Goal: Use online tool/utility: Utilize a website feature to perform a specific function

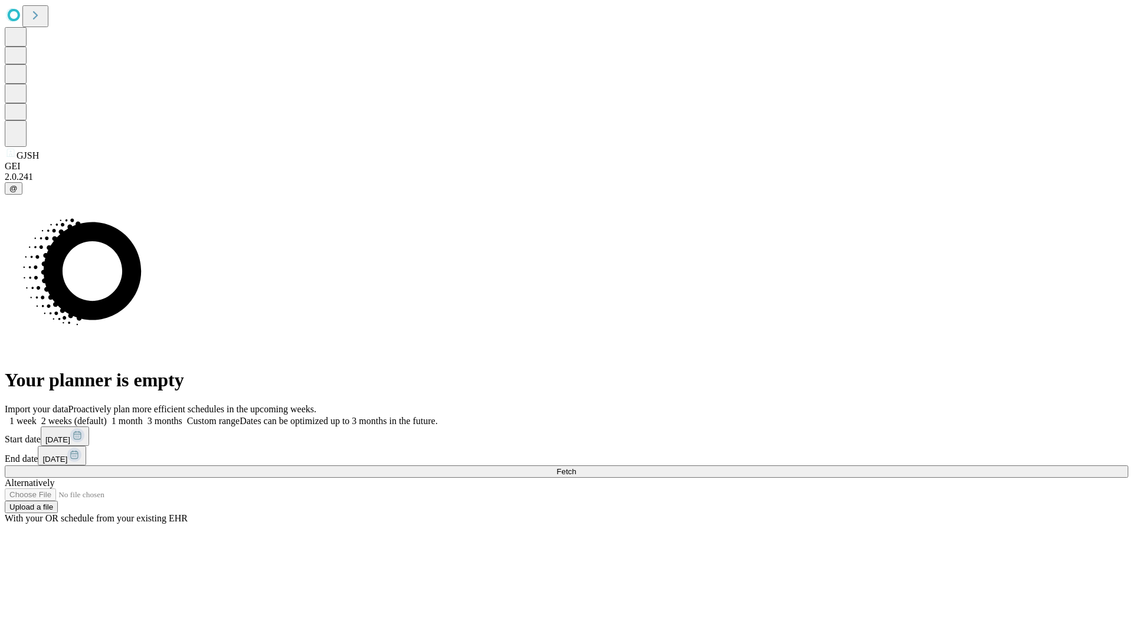
click at [576, 467] on span "Fetch" at bounding box center [565, 471] width 19 height 9
